Goal: Information Seeking & Learning: Learn about a topic

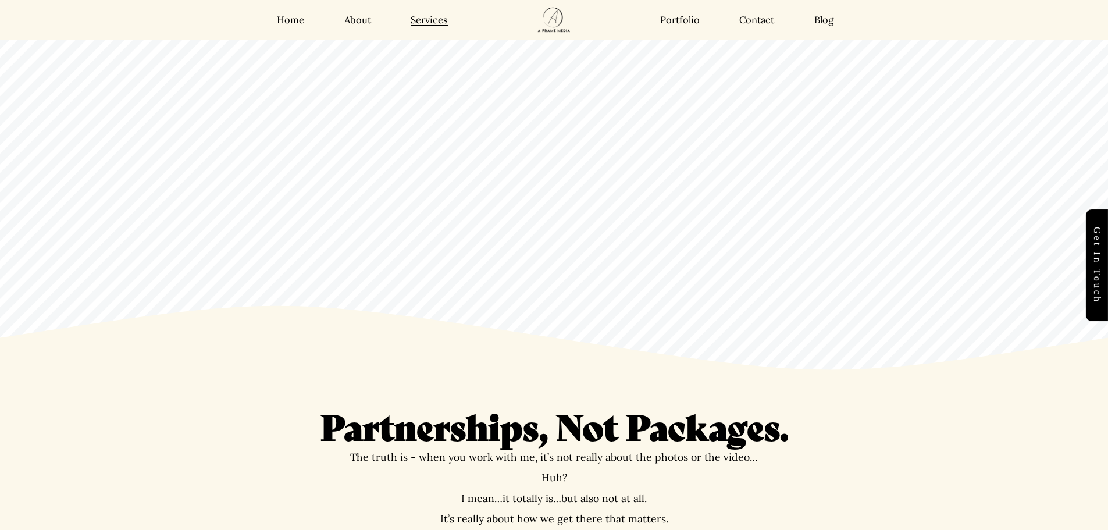
click at [677, 20] on link "Portfolio" at bounding box center [680, 20] width 40 height 12
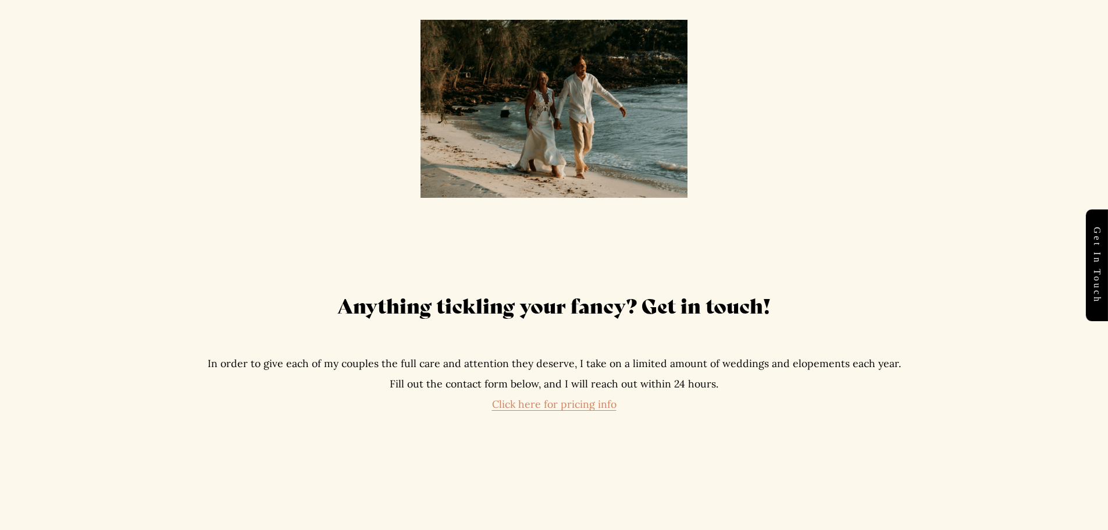
scroll to position [4830, 0]
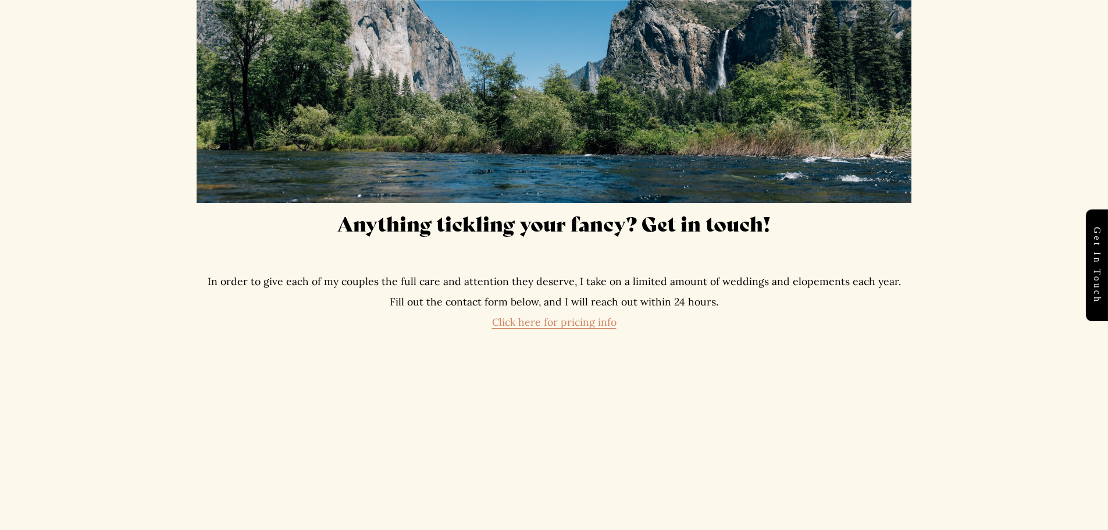
click at [566, 316] on link "Click here for pricing info" at bounding box center [554, 321] width 125 height 13
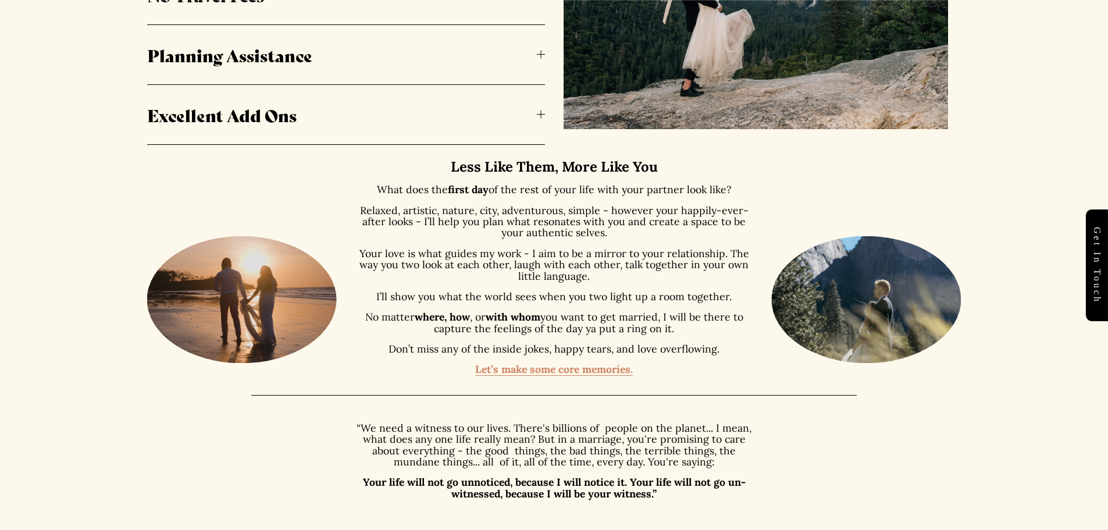
scroll to position [873, 0]
